Goal: Information Seeking & Learning: Compare options

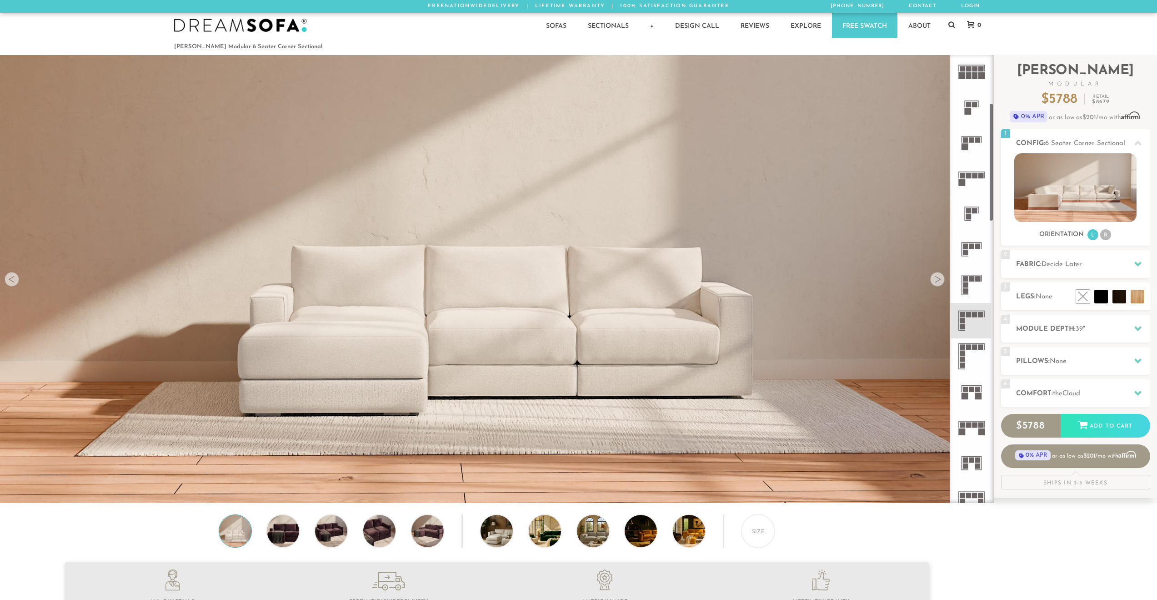
scroll to position [11606, 1151]
click at [969, 173] on rect at bounding box center [968, 173] width 5 height 5
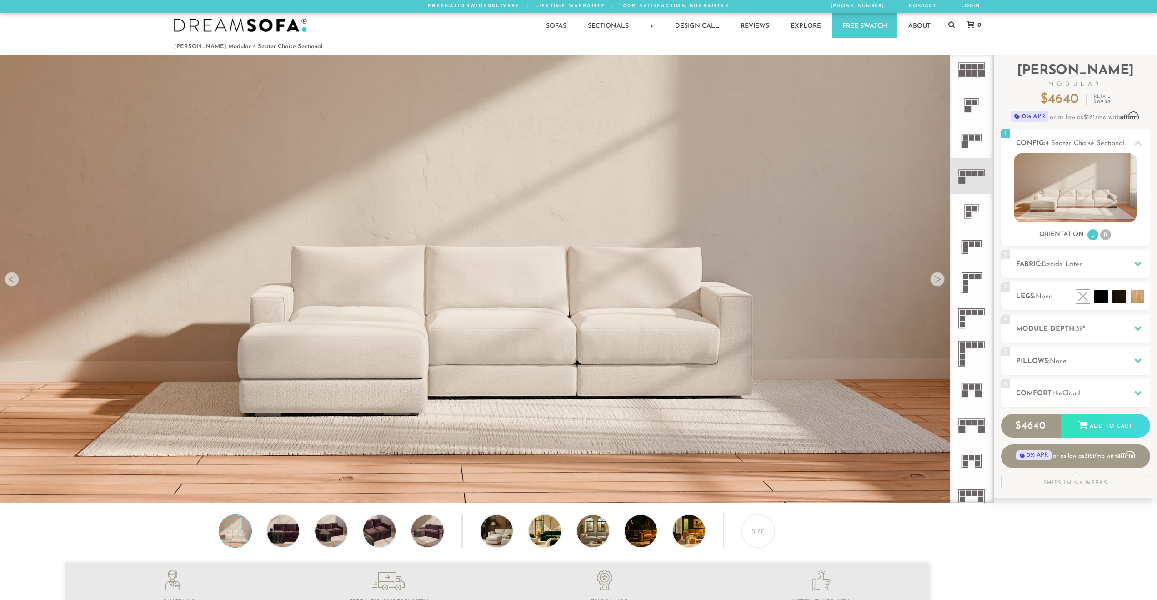
click at [969, 243] on icon at bounding box center [971, 246] width 35 height 35
click at [972, 274] on rect at bounding box center [972, 276] width 5 height 5
click at [1110, 236] on li "R" at bounding box center [1106, 234] width 11 height 11
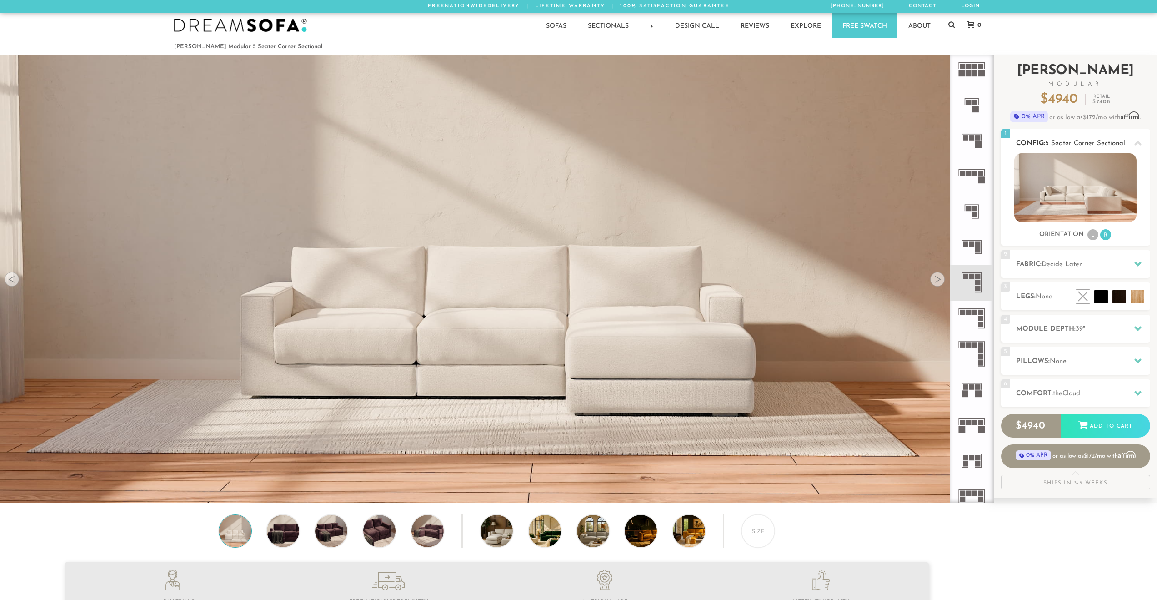
click at [1090, 235] on li "L" at bounding box center [1093, 234] width 11 height 11
